Goal: Navigation & Orientation: Find specific page/section

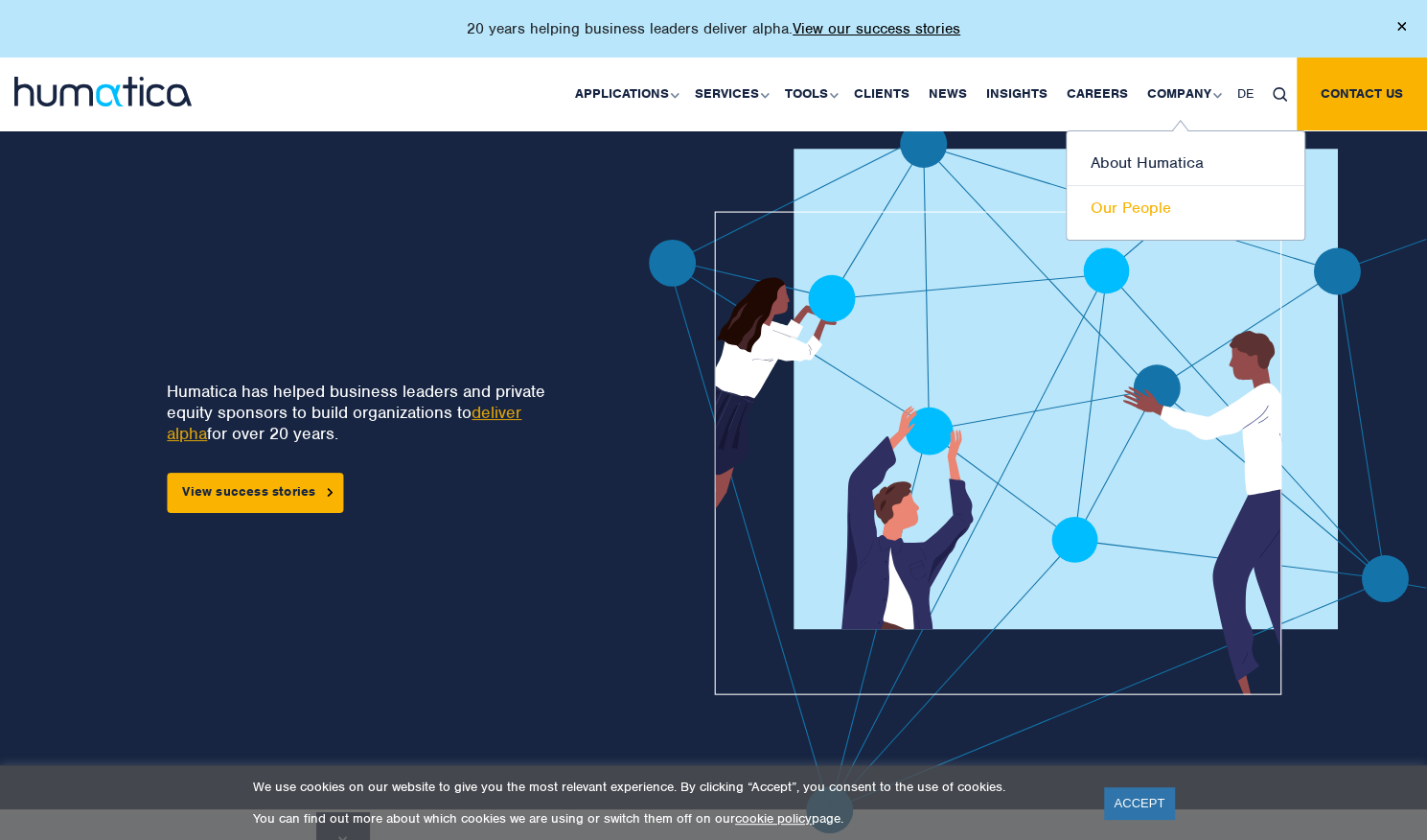
click at [1149, 206] on link "Our People" at bounding box center [1186, 207] width 238 height 44
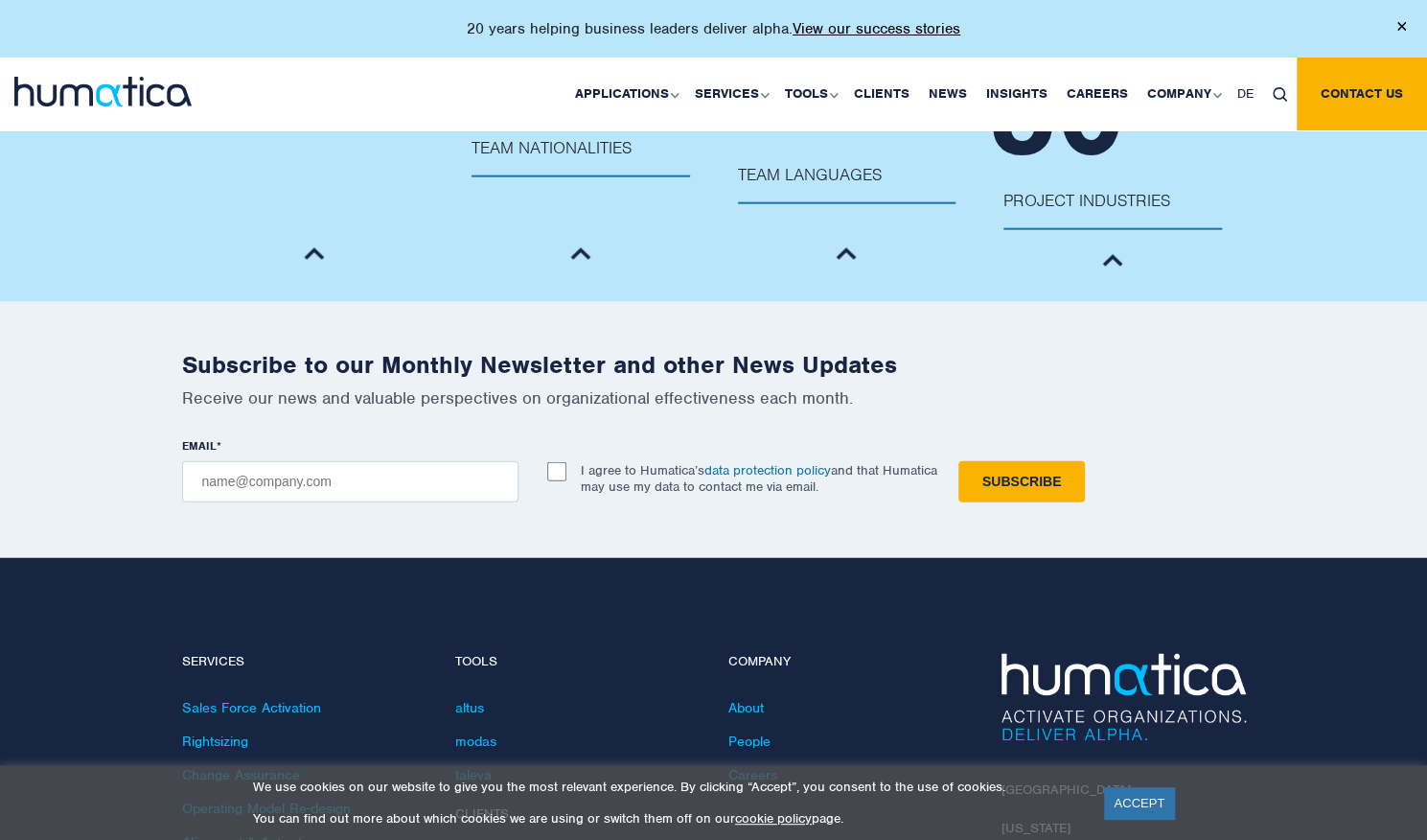
scroll to position [2588, 0]
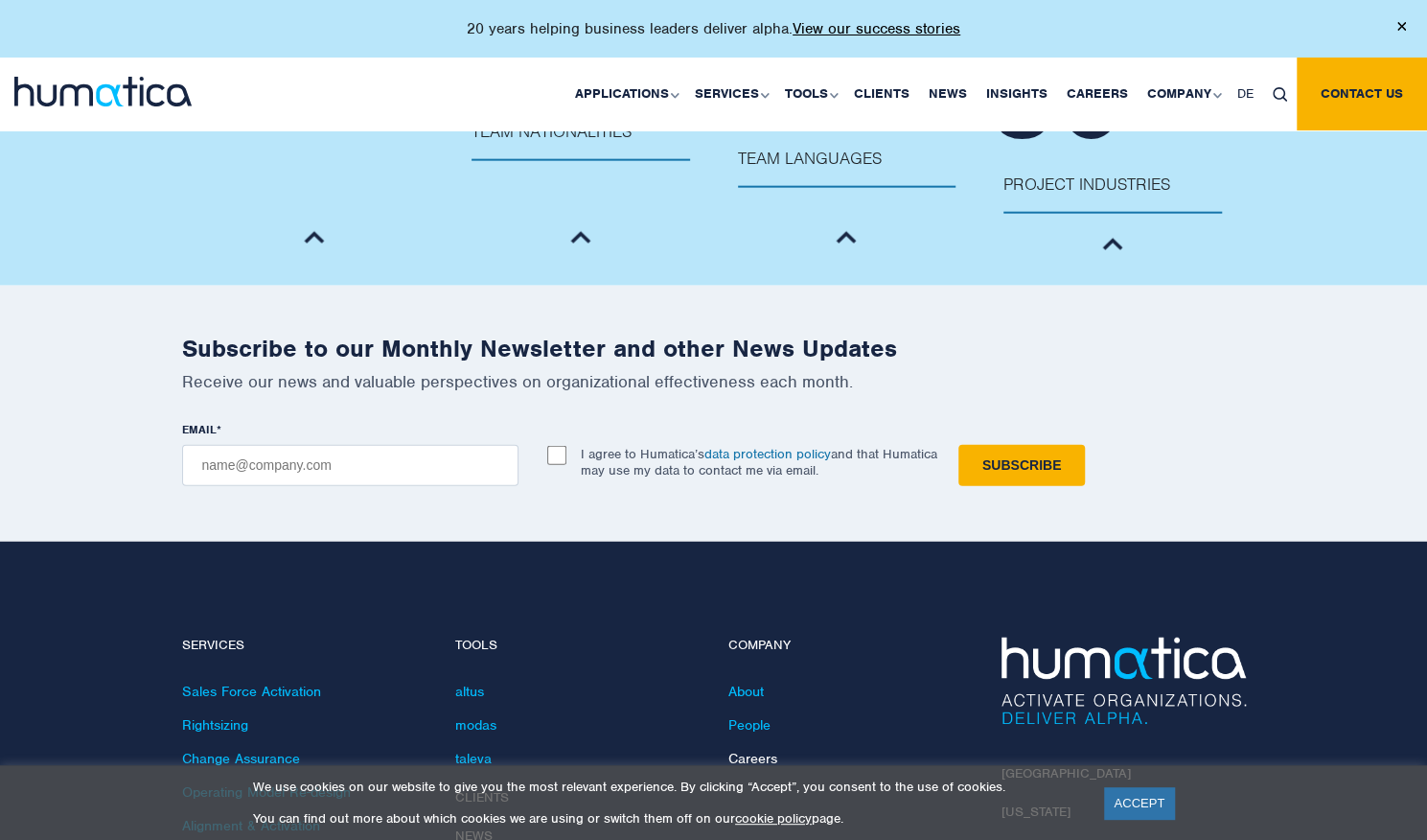
click at [754, 750] on link "Careers" at bounding box center [753, 759] width 49 height 18
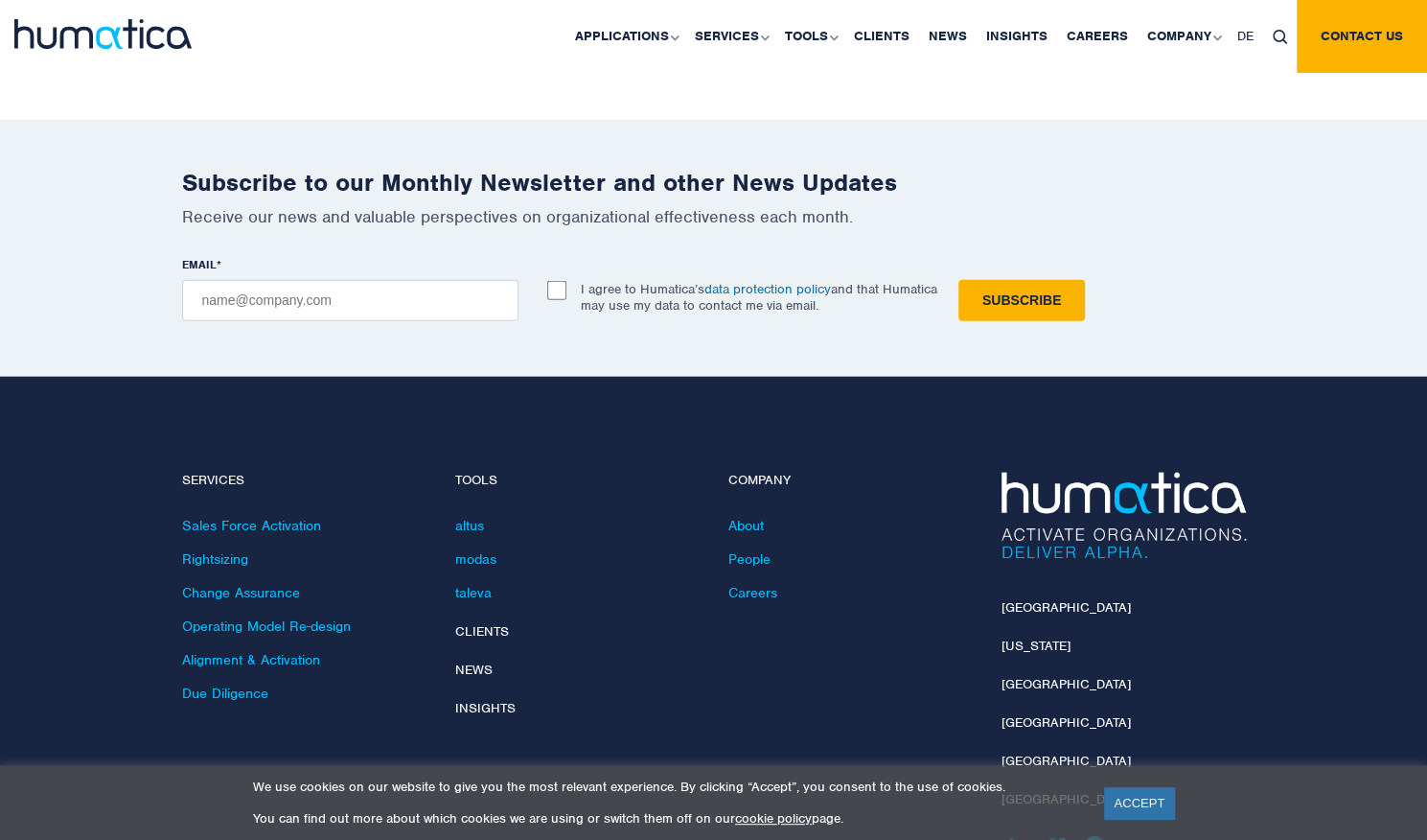
scroll to position [6815, 0]
